Goal: Information Seeking & Learning: Find specific fact

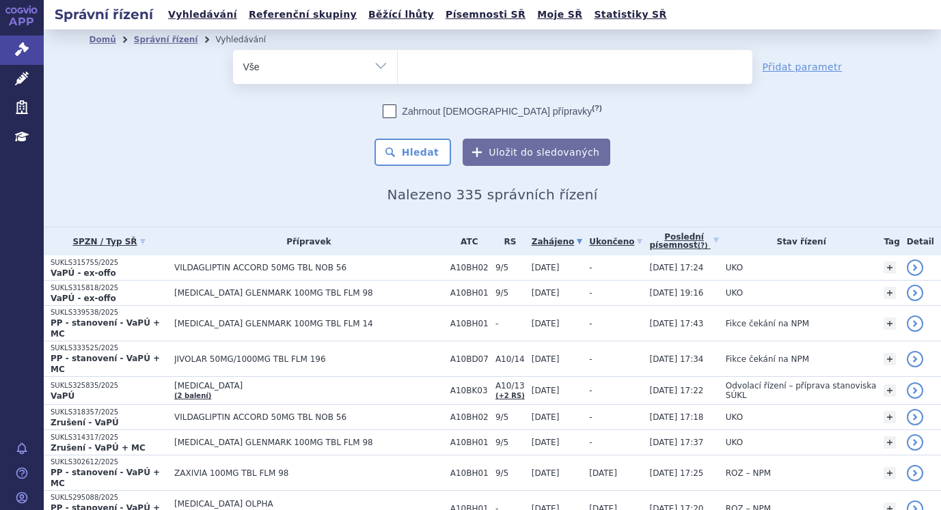
select select
type input "ke"
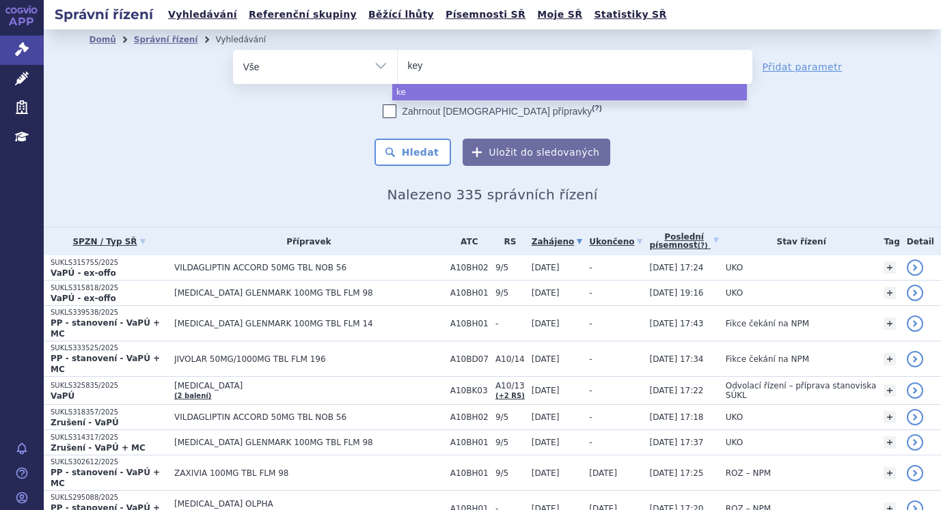
type input "keyt"
type input "keytru"
type input "keytruda"
select select "keytruda"
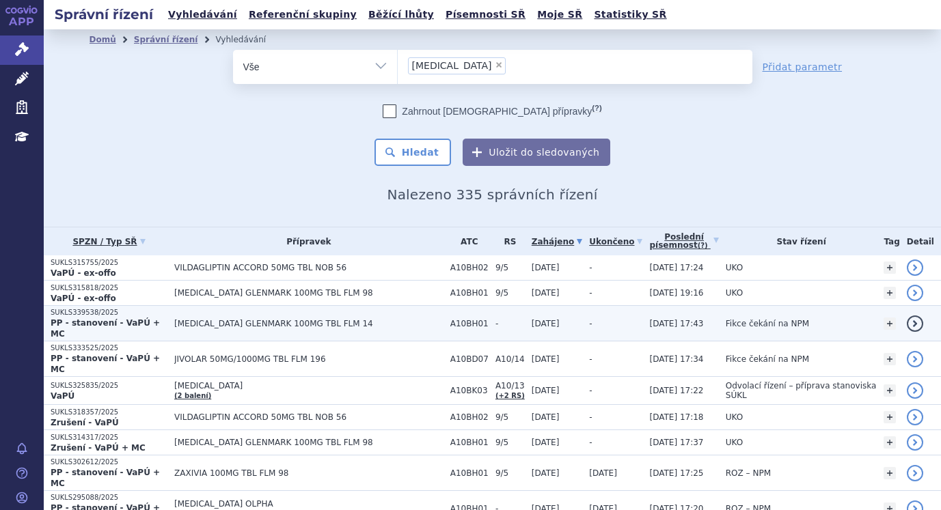
scroll to position [68, 0]
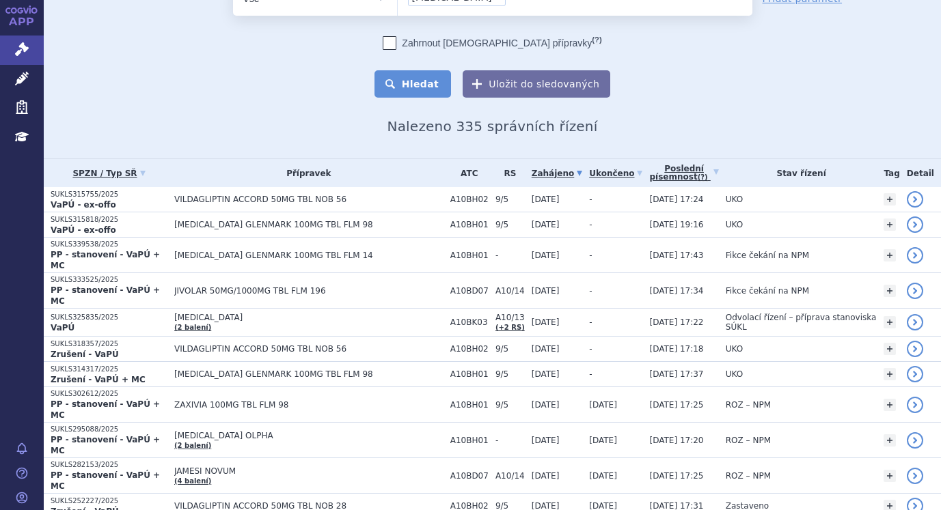
click at [412, 81] on button "Hledat" at bounding box center [412, 83] width 77 height 27
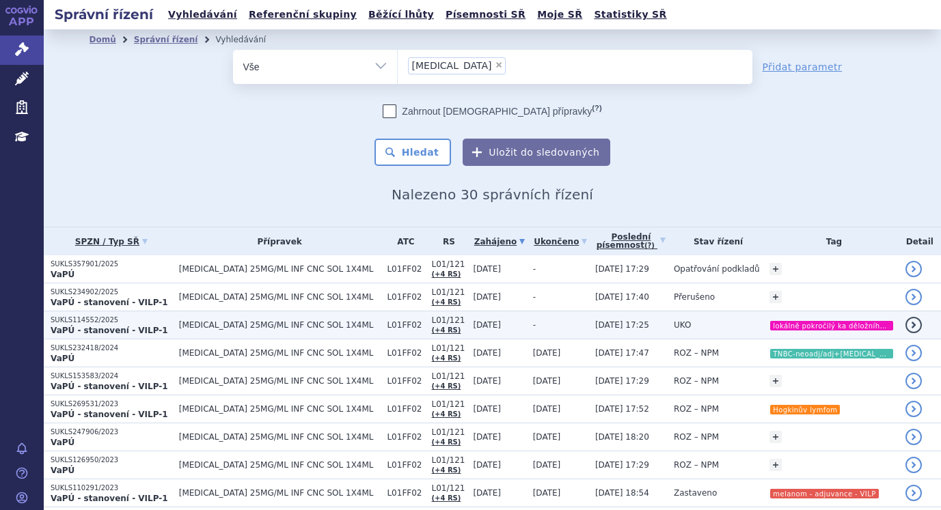
click at [221, 333] on td "[MEDICAL_DATA] 25MG/ML INF CNC SOL 1X4ML" at bounding box center [276, 325] width 208 height 28
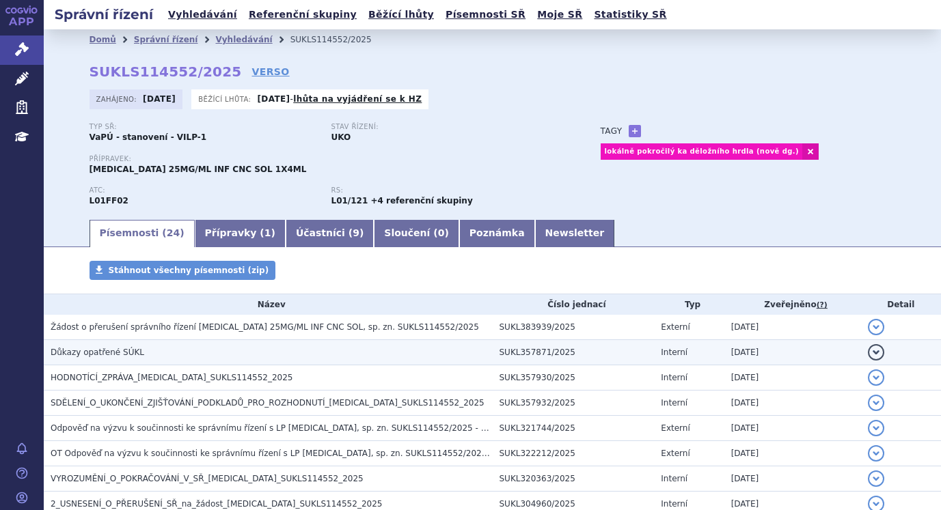
click at [71, 350] on span "Důkazy opatřené SÚKL" at bounding box center [98, 353] width 94 height 10
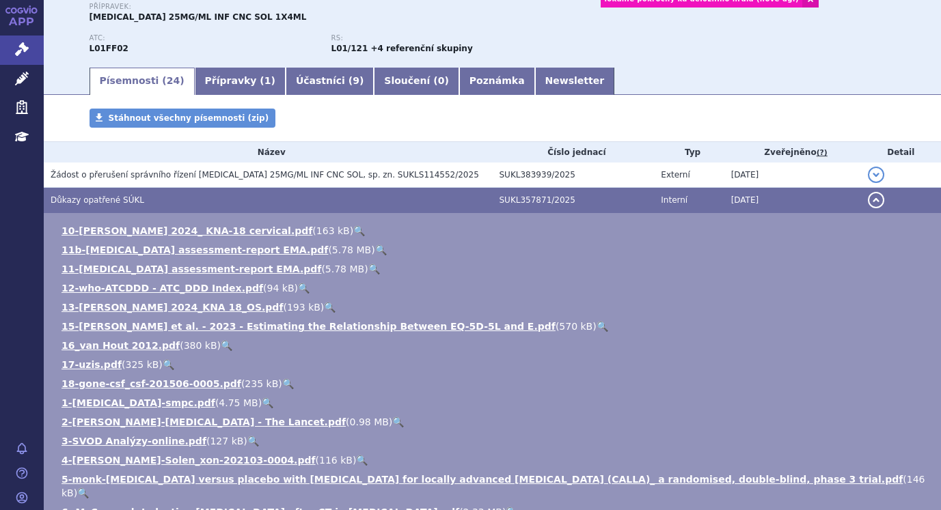
scroll to position [205, 0]
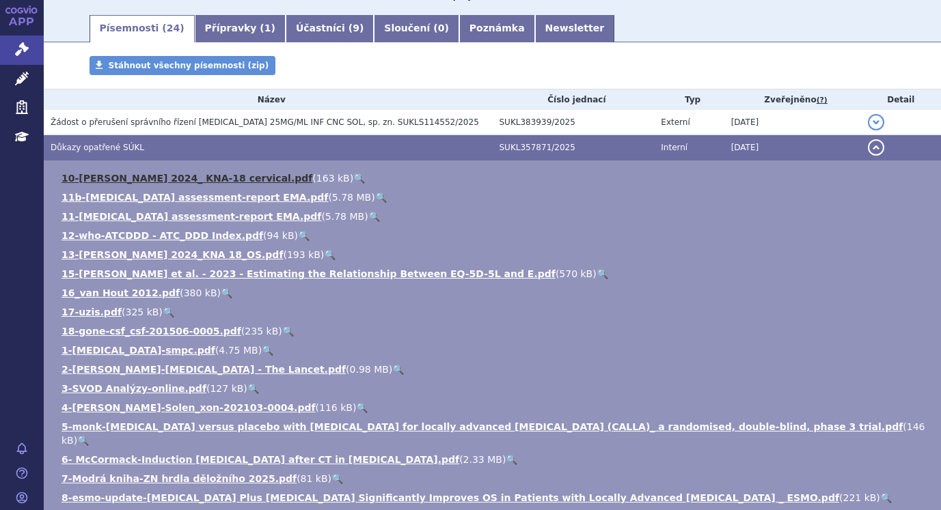
click at [108, 178] on link "10-[PERSON_NAME] 2024_ KNA-18 cervical.pdf" at bounding box center [186, 178] width 251 height 11
